Goal: Task Accomplishment & Management: Use online tool/utility

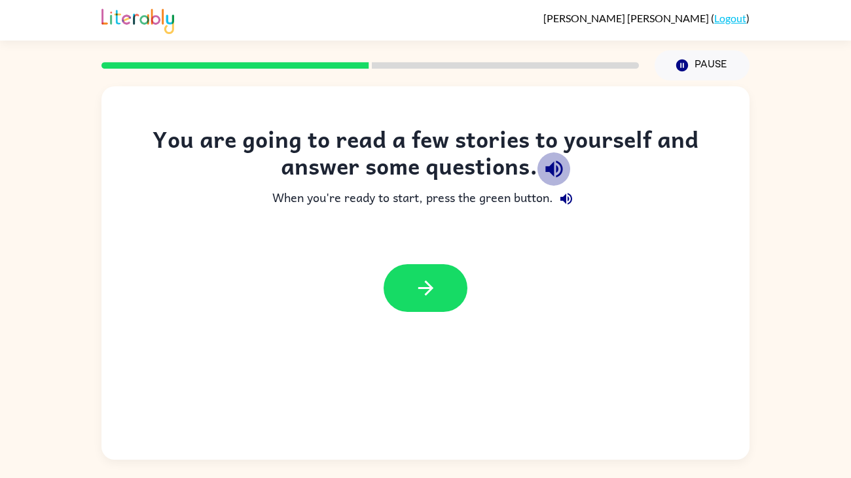
click at [550, 174] on icon "button" at bounding box center [553, 169] width 23 height 23
click at [566, 196] on icon "button" at bounding box center [566, 199] width 12 height 12
click at [418, 294] on icon "button" at bounding box center [425, 288] width 23 height 23
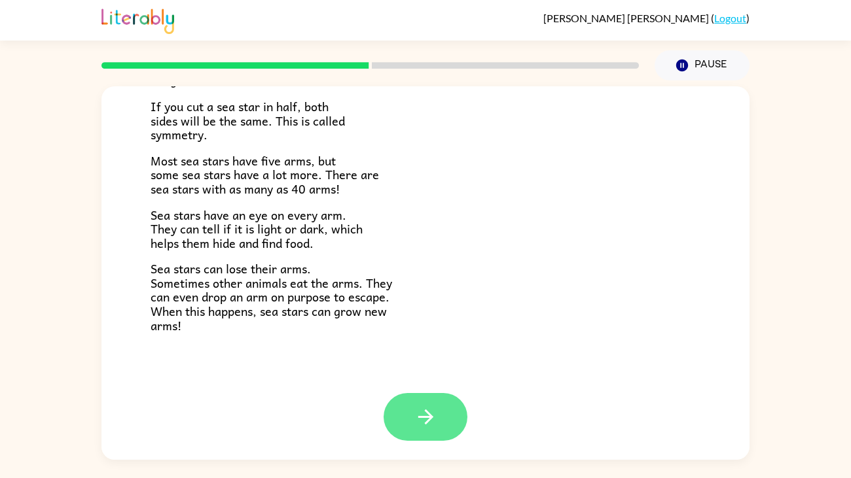
click at [439, 424] on button "button" at bounding box center [425, 417] width 84 height 48
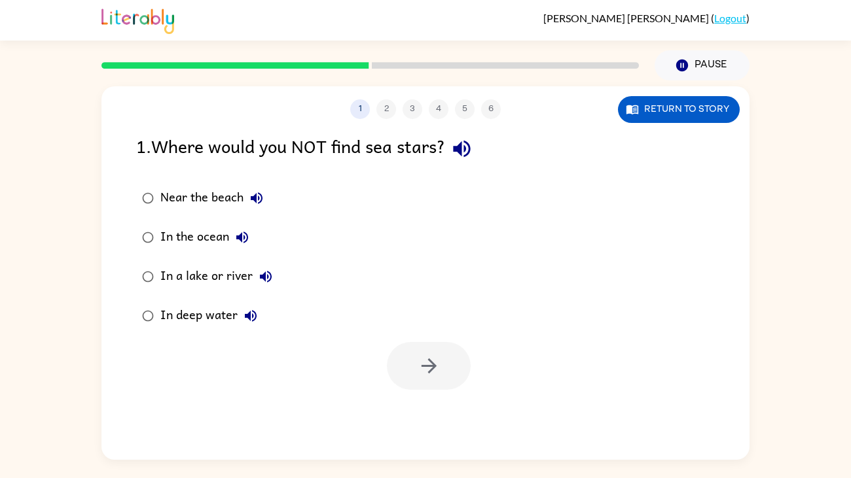
click at [465, 147] on icon "button" at bounding box center [461, 149] width 17 height 17
click at [258, 193] on icon "button" at bounding box center [257, 198] width 12 height 12
click at [243, 238] on icon "button" at bounding box center [242, 238] width 12 height 12
click at [266, 281] on icon "button" at bounding box center [266, 277] width 16 height 16
click at [250, 317] on icon "button" at bounding box center [251, 316] width 12 height 12
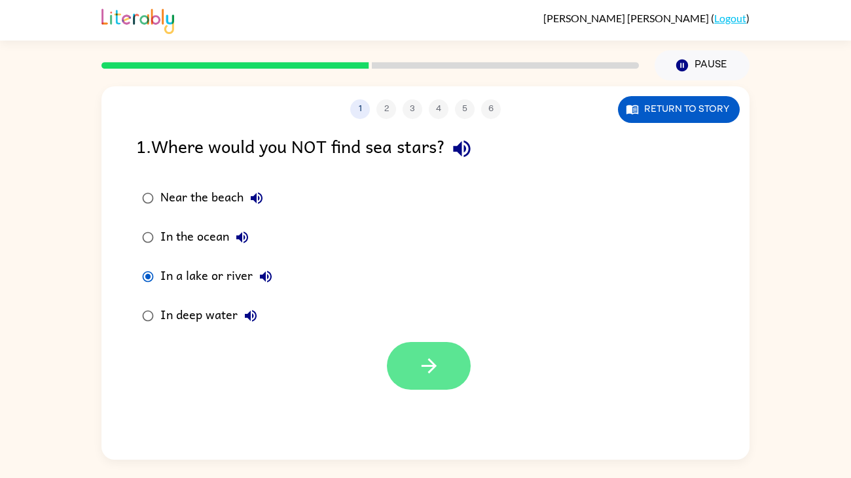
click at [443, 374] on button "button" at bounding box center [429, 366] width 84 height 48
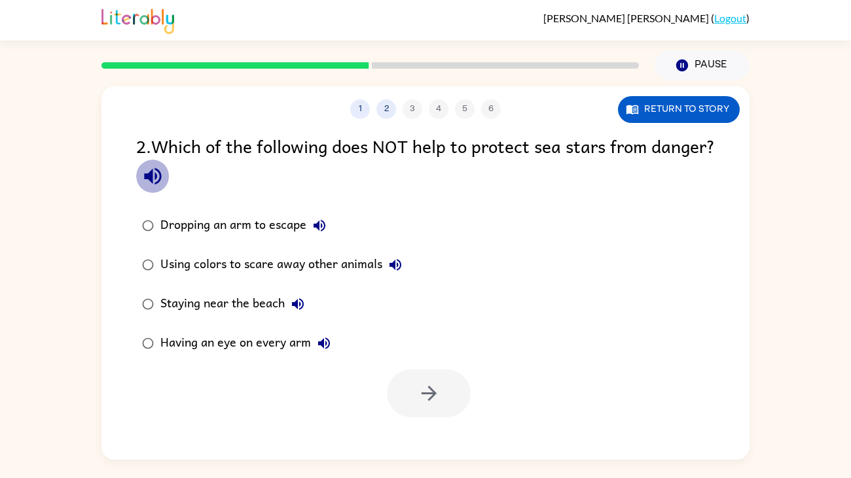
click at [161, 182] on icon "button" at bounding box center [152, 176] width 17 height 17
click at [161, 181] on icon "button" at bounding box center [152, 176] width 17 height 17
click at [164, 179] on icon "button" at bounding box center [152, 176] width 23 height 23
click at [164, 181] on icon "button" at bounding box center [152, 176] width 23 height 23
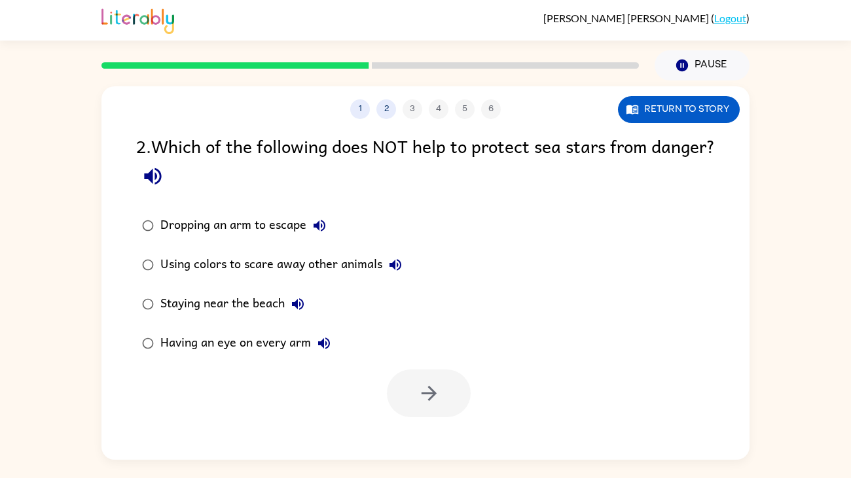
click at [164, 181] on icon "button" at bounding box center [152, 176] width 23 height 23
click at [161, 180] on icon "button" at bounding box center [152, 176] width 17 height 17
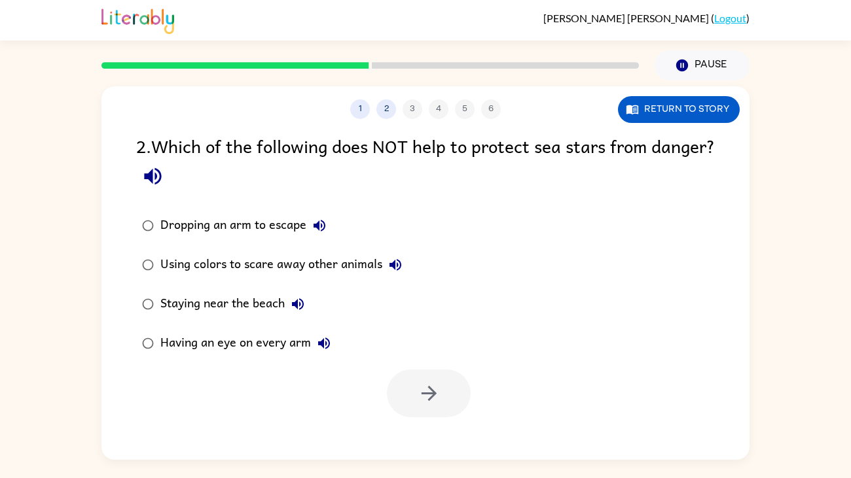
click at [320, 225] on icon "button" at bounding box center [319, 226] width 16 height 16
click at [393, 262] on icon "button" at bounding box center [395, 265] width 16 height 16
click at [300, 301] on icon "button" at bounding box center [298, 304] width 16 height 16
click at [322, 347] on icon "button" at bounding box center [324, 344] width 12 height 12
click at [457, 380] on button "button" at bounding box center [429, 394] width 84 height 48
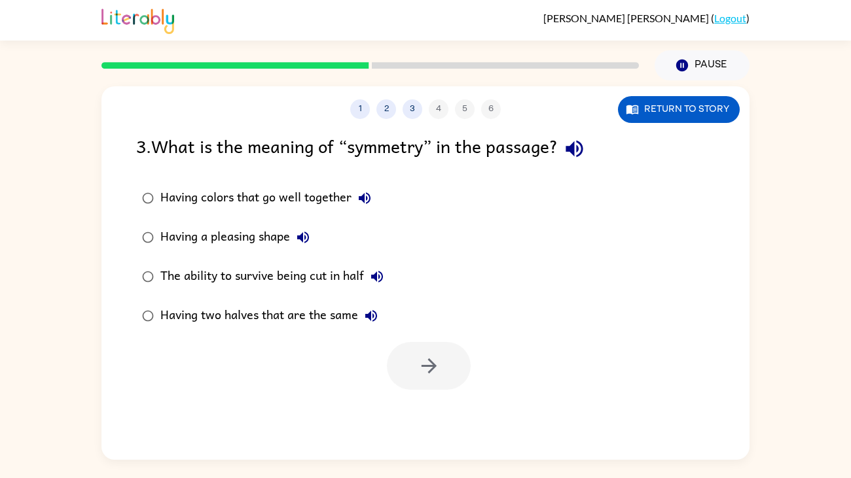
click at [579, 148] on icon "button" at bounding box center [573, 149] width 17 height 17
click at [366, 197] on icon "button" at bounding box center [365, 198] width 16 height 16
click at [300, 239] on icon "button" at bounding box center [303, 238] width 12 height 12
click at [376, 279] on icon "button" at bounding box center [377, 277] width 12 height 12
click at [371, 319] on icon "button" at bounding box center [371, 316] width 12 height 12
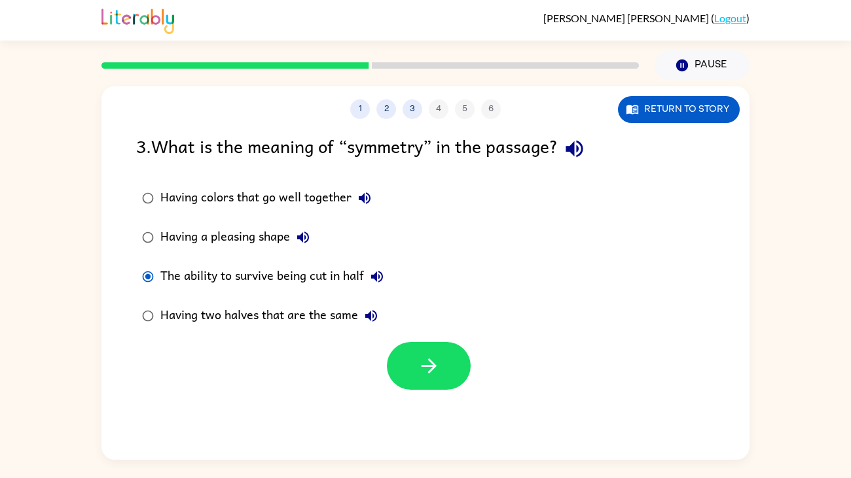
click at [298, 235] on icon "button" at bounding box center [303, 238] width 16 height 16
click at [355, 197] on button "Having colors that go well together" at bounding box center [364, 198] width 26 height 26
click at [362, 195] on icon "button" at bounding box center [365, 198] width 16 height 16
click at [399, 368] on button "button" at bounding box center [429, 366] width 84 height 48
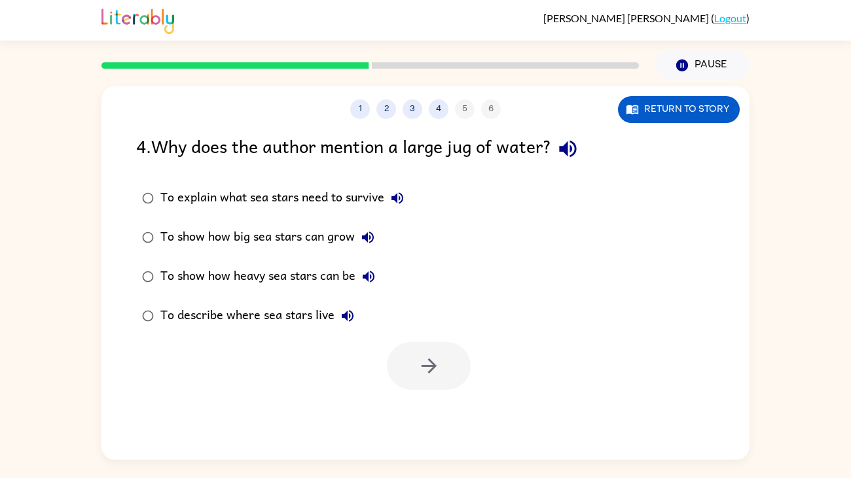
click at [571, 142] on icon "button" at bounding box center [567, 148] width 23 height 23
click at [400, 199] on icon "button" at bounding box center [397, 198] width 12 height 12
click at [364, 236] on icon "button" at bounding box center [368, 238] width 12 height 12
click at [370, 276] on icon "button" at bounding box center [369, 277] width 16 height 16
click at [344, 314] on icon "button" at bounding box center [348, 316] width 12 height 12
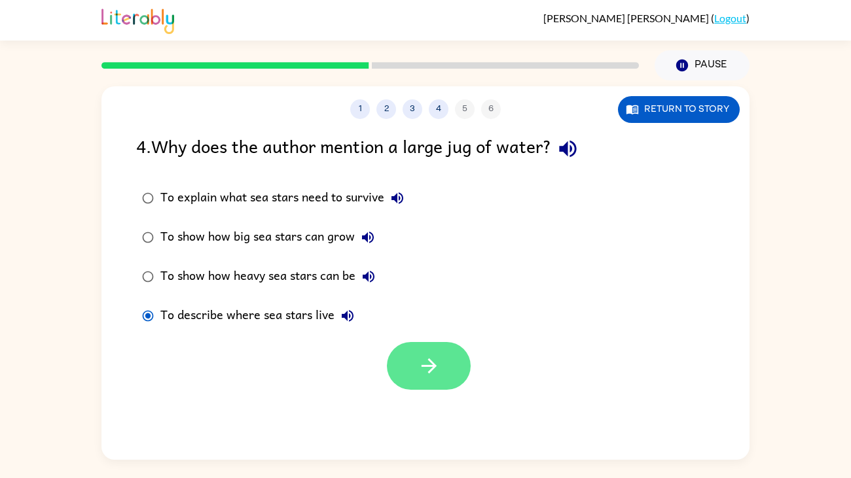
click at [411, 359] on button "button" at bounding box center [429, 366] width 84 height 48
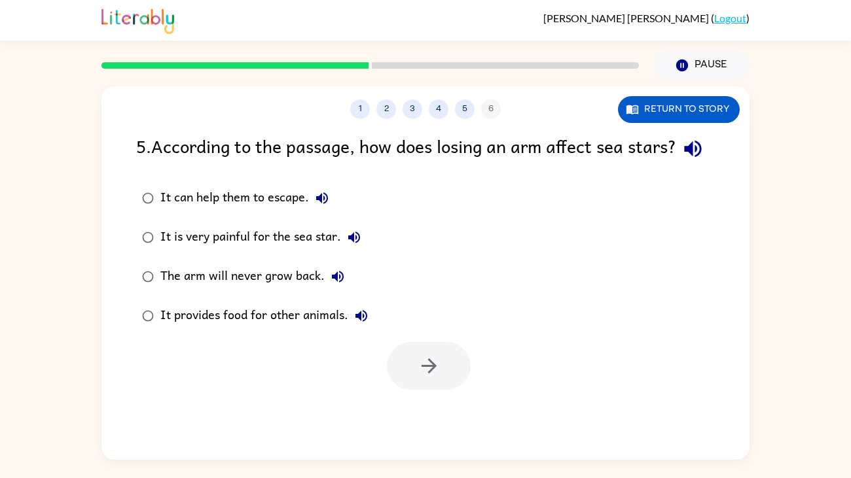
click at [684, 158] on icon "button" at bounding box center [692, 149] width 17 height 17
click at [320, 204] on icon "button" at bounding box center [322, 198] width 12 height 12
click at [351, 243] on icon "button" at bounding box center [354, 238] width 12 height 12
click at [412, 390] on button "button" at bounding box center [429, 366] width 84 height 48
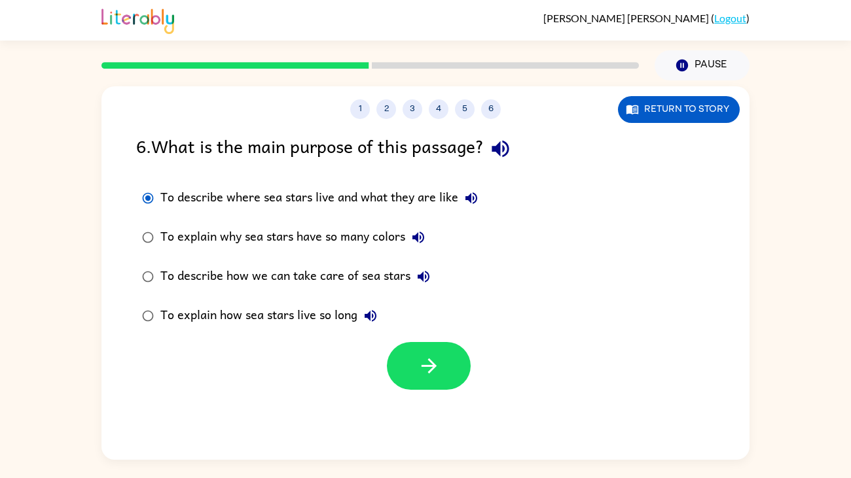
click at [501, 147] on icon "button" at bounding box center [499, 149] width 17 height 17
click at [470, 196] on icon "button" at bounding box center [471, 198] width 12 height 12
click at [421, 239] on icon "button" at bounding box center [418, 238] width 12 height 12
click at [421, 278] on icon "button" at bounding box center [423, 277] width 12 height 12
click at [369, 314] on icon "button" at bounding box center [370, 316] width 12 height 12
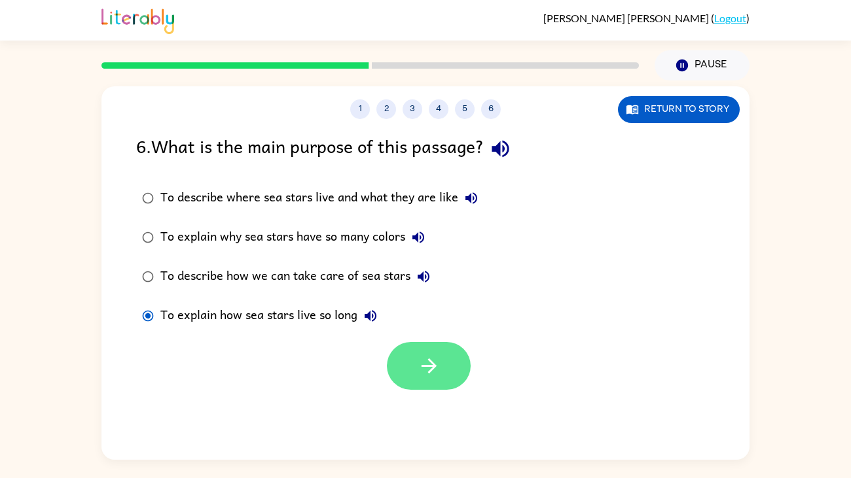
click at [437, 357] on icon "button" at bounding box center [428, 366] width 23 height 23
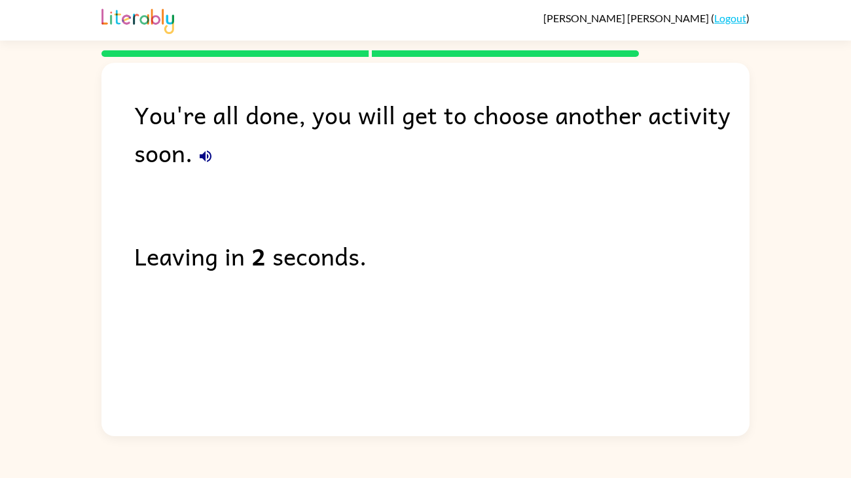
click at [206, 158] on icon "button" at bounding box center [206, 157] width 16 height 16
drag, startPoint x: 217, startPoint y: 253, endPoint x: 241, endPoint y: 256, distance: 23.8
click at [241, 256] on div "Leaving in 0 second." at bounding box center [441, 256] width 615 height 38
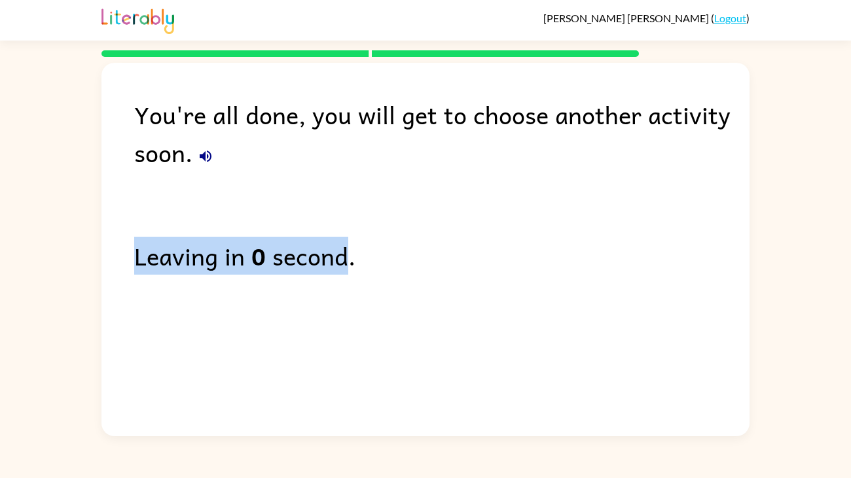
drag, startPoint x: 344, startPoint y: 257, endPoint x: 9, endPoint y: 219, distance: 337.2
click at [9, 219] on div "You're all done, you will get to choose another activity soon. Leaving in 0 sec…" at bounding box center [425, 246] width 851 height 379
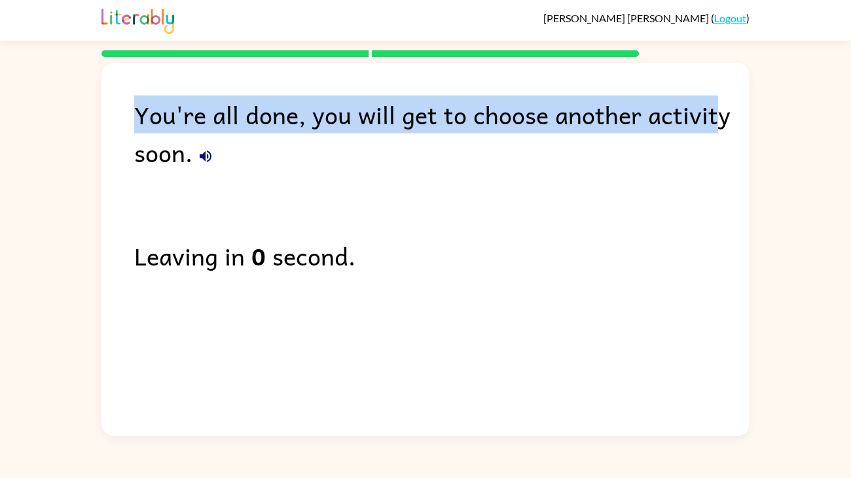
drag, startPoint x: 715, startPoint y: 120, endPoint x: 69, endPoint y: 78, distance: 647.1
click at [69, 78] on div "You're all done, you will get to choose another activity soon. Leaving in 0 sec…" at bounding box center [425, 246] width 851 height 379
drag, startPoint x: 196, startPoint y: 151, endPoint x: 140, endPoint y: 152, distance: 55.6
click at [140, 152] on div "You're all done, you will get to choose another activity soon." at bounding box center [441, 134] width 615 height 76
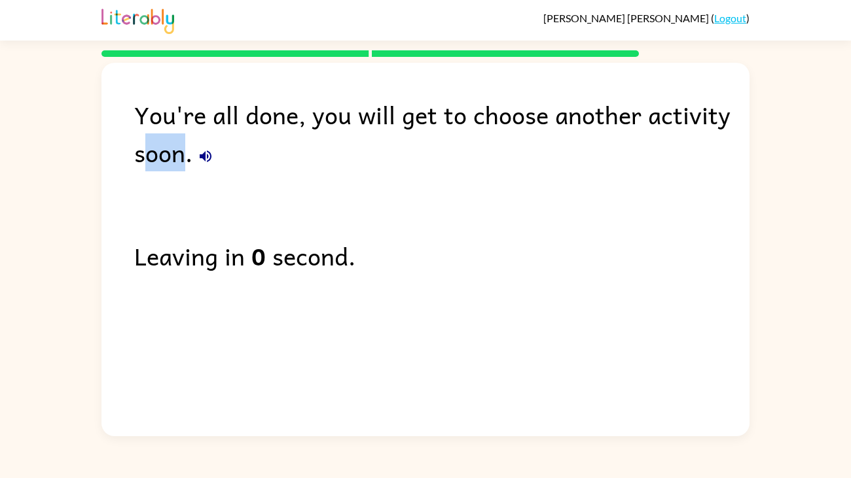
drag, startPoint x: 141, startPoint y: 152, endPoint x: 180, endPoint y: 163, distance: 40.0
click at [180, 163] on div "You're all done, you will get to choose another activity soon." at bounding box center [441, 134] width 615 height 76
drag, startPoint x: 247, startPoint y: 236, endPoint x: 236, endPoint y: 235, distance: 10.5
click at [236, 235] on div "You're all done, you will get to choose another activity soon. Leaving in 0 sec…" at bounding box center [425, 246] width 648 height 367
